Goal: Task Accomplishment & Management: Manage account settings

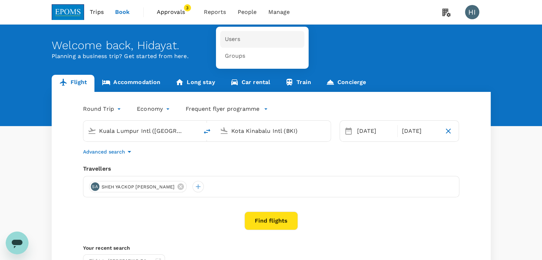
click at [237, 40] on span "Users" at bounding box center [232, 39] width 16 height 8
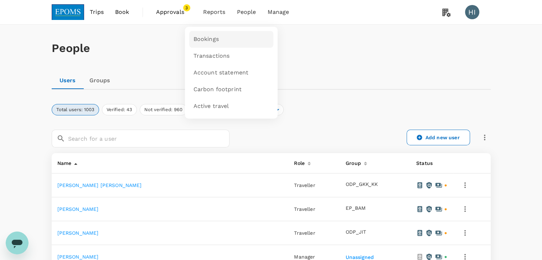
click at [207, 45] on link "Bookings" at bounding box center [231, 39] width 84 height 17
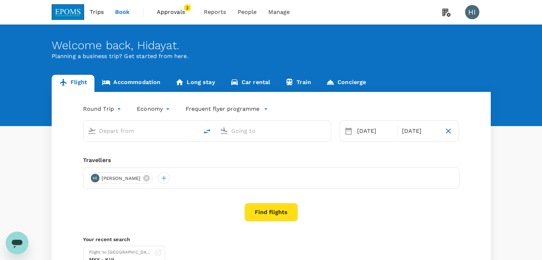
type input "Kuala Lumpur Intl ([GEOGRAPHIC_DATA])"
type input "Kota Kinabalu Intl (BKI)"
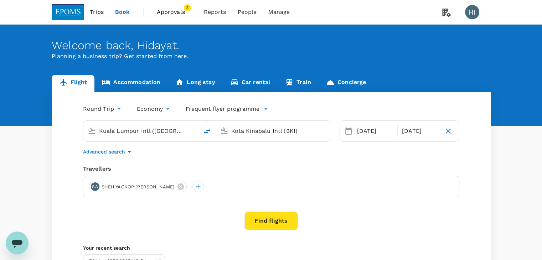
click at [174, 14] on span "Approvals" at bounding box center [175, 12] width 36 height 9
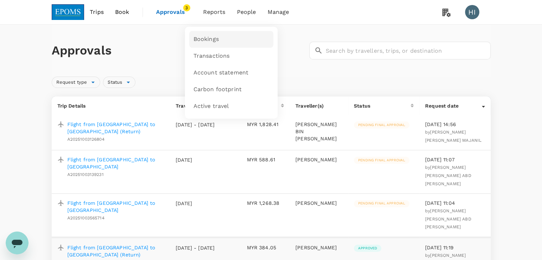
click at [209, 43] on link "Bookings" at bounding box center [231, 39] width 84 height 17
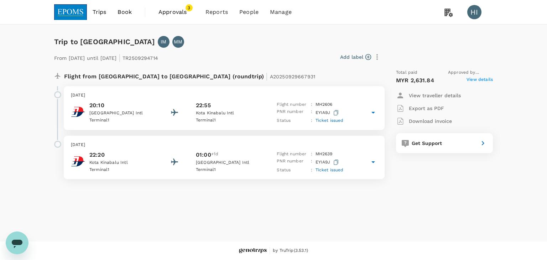
click at [374, 111] on icon at bounding box center [373, 112] width 9 height 9
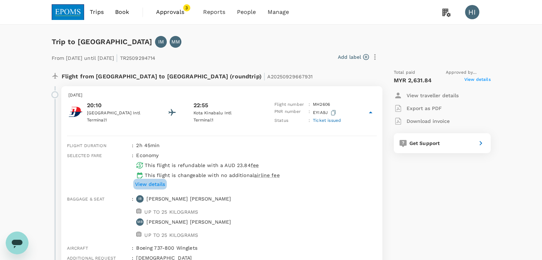
click at [153, 184] on p "View details" at bounding box center [150, 184] width 30 height 7
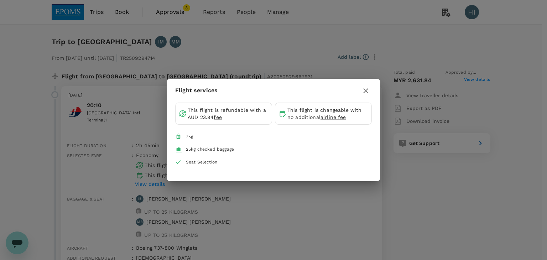
click at [366, 90] on icon "button" at bounding box center [365, 90] width 5 height 5
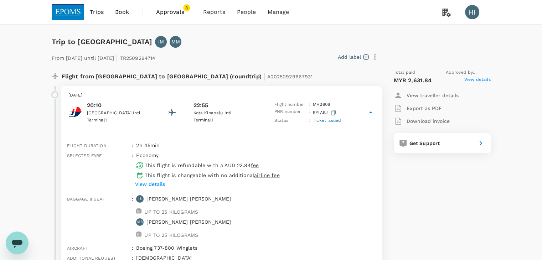
click at [486, 79] on span "View details" at bounding box center [477, 80] width 26 height 9
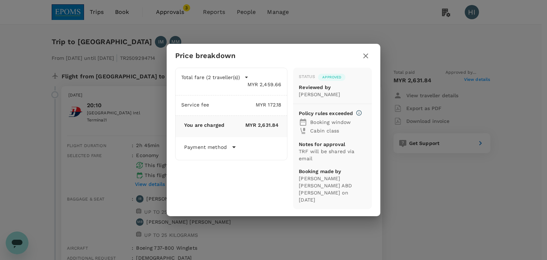
click at [365, 58] on icon "button" at bounding box center [365, 55] width 5 height 5
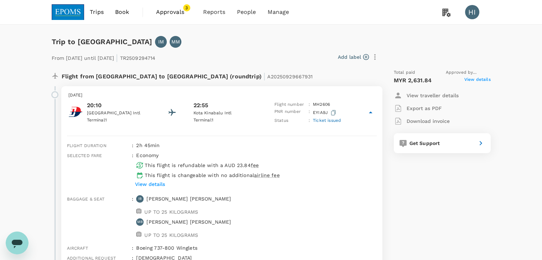
click at [413, 121] on p "Download invoice" at bounding box center [428, 121] width 43 height 7
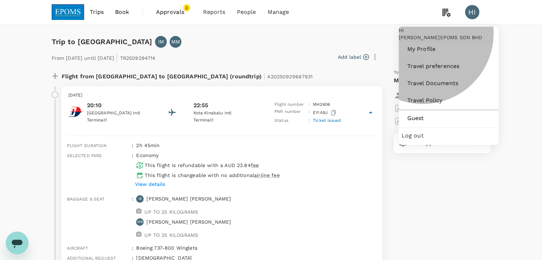
click at [425, 140] on span "Log out" at bounding box center [449, 135] width 94 height 9
